Goal: Task Accomplishment & Management: Use online tool/utility

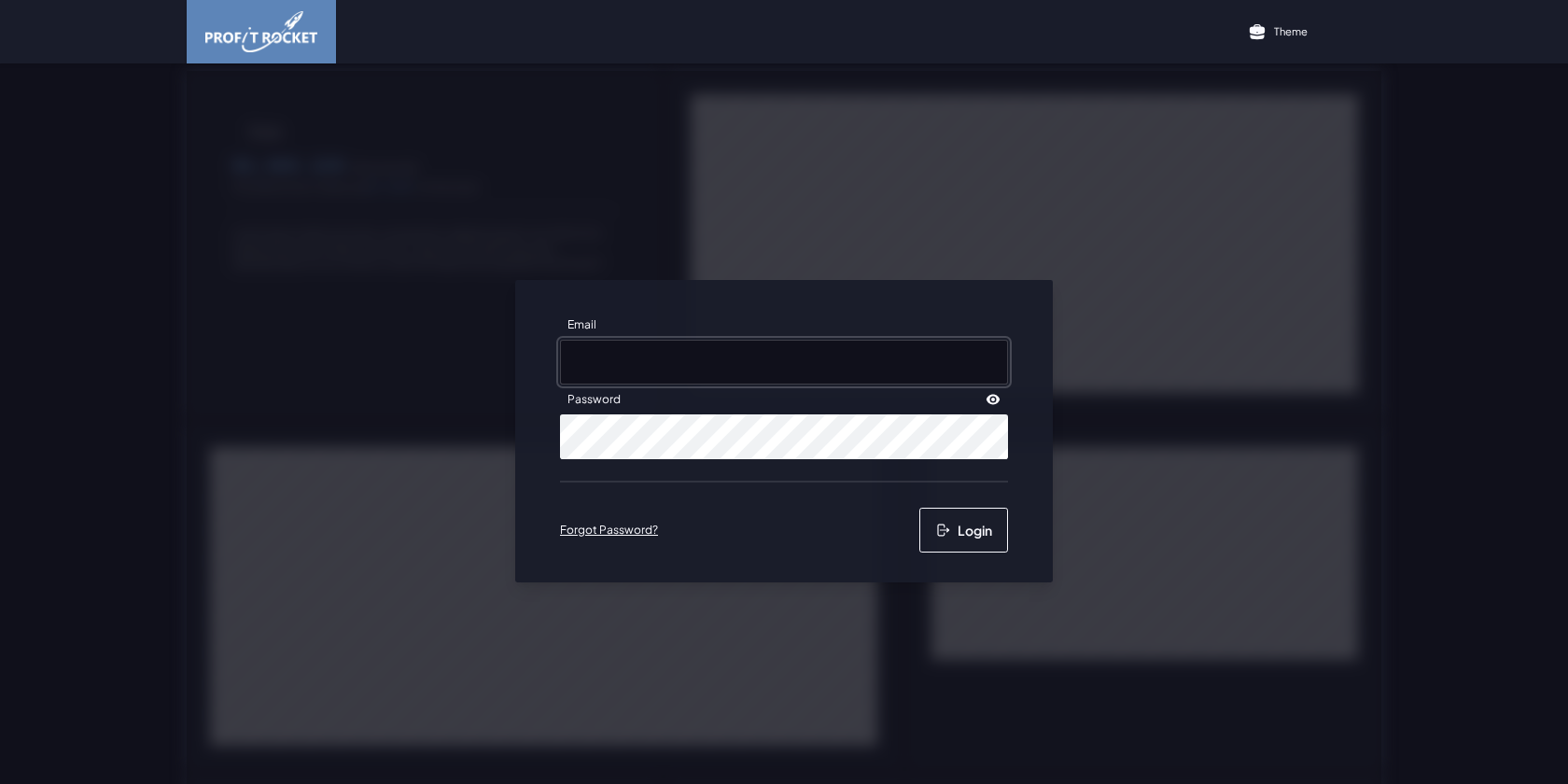
type input "rache@frozenbrands.co.za"
click at [976, 538] on button "Login" at bounding box center [963, 530] width 89 height 45
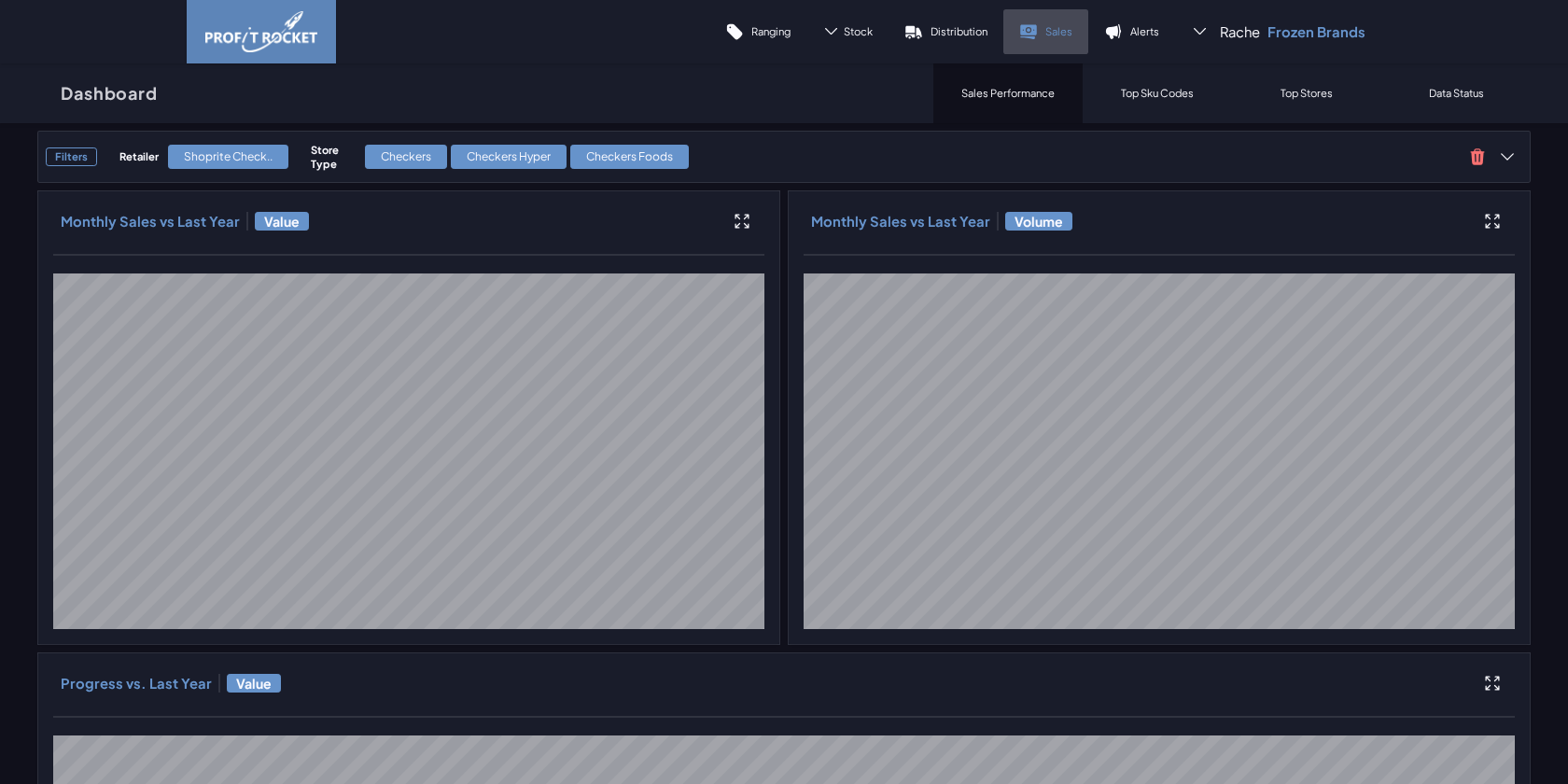
click at [1040, 22] on link "Sales" at bounding box center [1045, 31] width 85 height 45
